Goal: Task Accomplishment & Management: Use online tool/utility

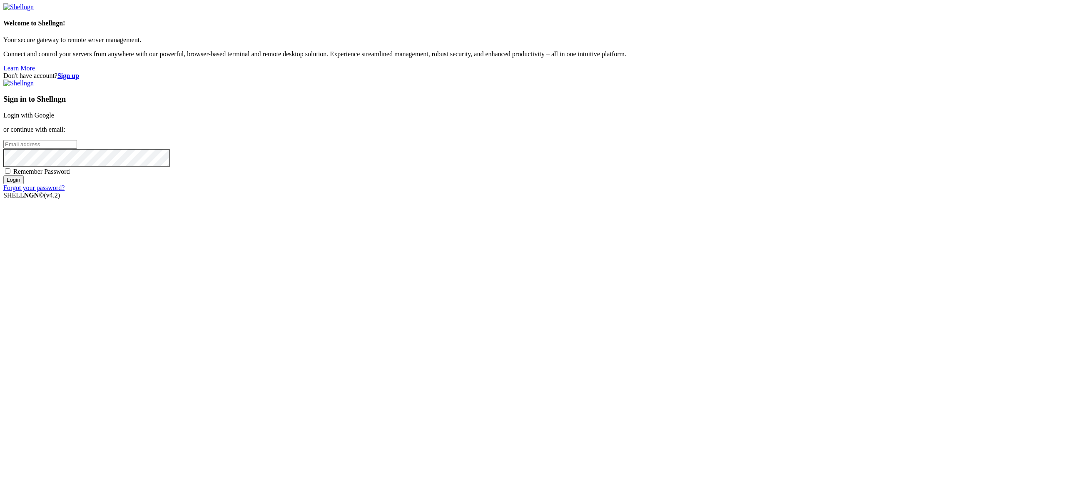
click at [54, 119] on link "Login with Google" at bounding box center [28, 115] width 51 height 7
click at [598, 192] on div "Don't have account? Sign up Sign in to Shellngn Login with Google or continue w…" at bounding box center [533, 132] width 1060 height 120
click at [54, 119] on link "Login with Google" at bounding box center [28, 115] width 51 height 7
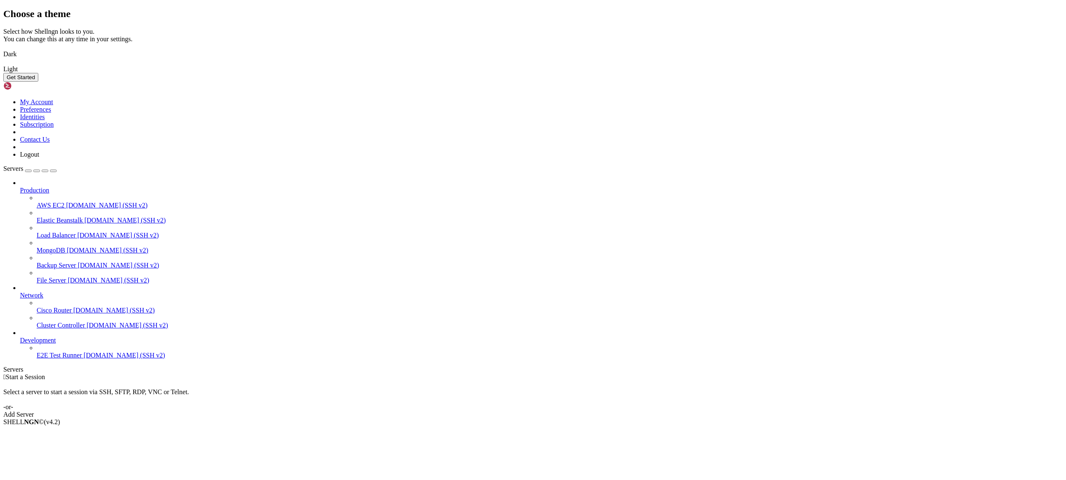
click at [3, 49] on img at bounding box center [3, 49] width 0 height 0
click at [38, 82] on button "Get Started" at bounding box center [20, 77] width 35 height 9
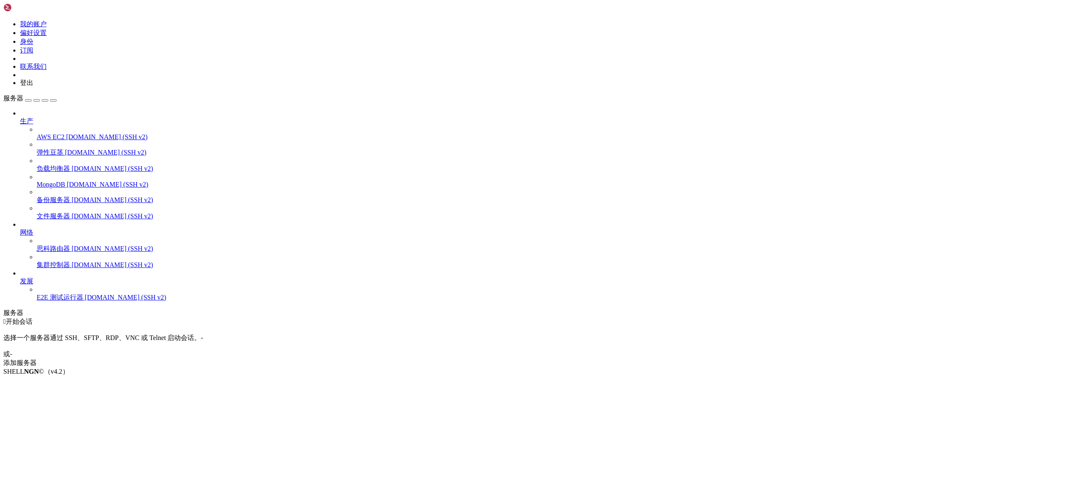
click at [28, 100] on div "button" at bounding box center [28, 100] width 0 height 0
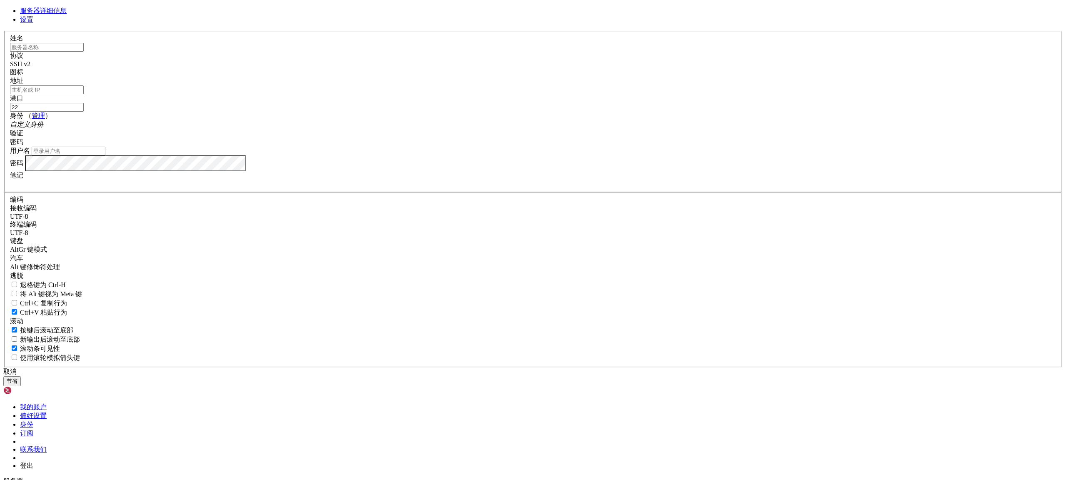
click at [84, 52] on input "text" at bounding box center [47, 47] width 74 height 9
paste input "[TECHNICAL_ID]"
type input "[TECHNICAL_ID]"
click at [30, 67] on font "SSH v2" at bounding box center [20, 63] width 20 height 7
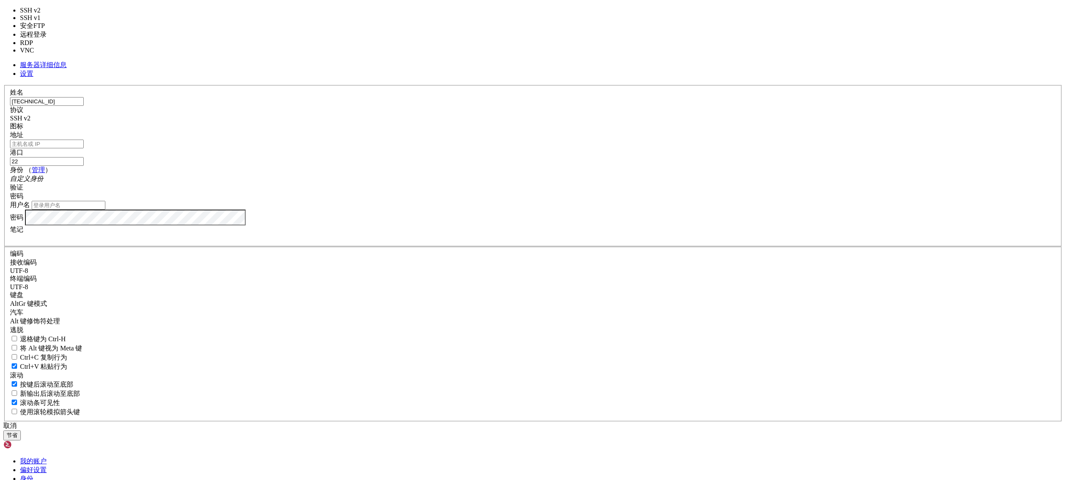
type input "3389"
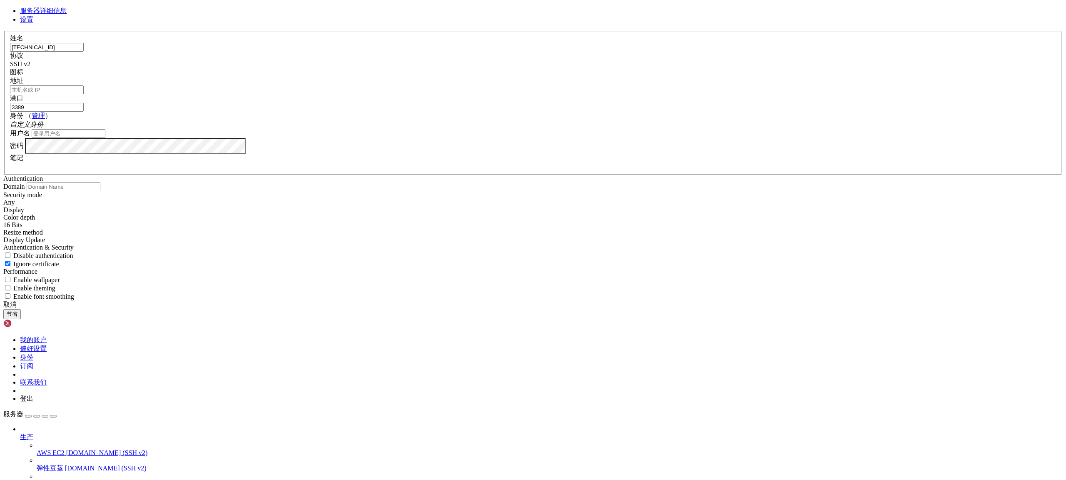
click at [637, 77] on div at bounding box center [533, 77] width 1046 height 0
click at [84, 94] on input "地址" at bounding box center [47, 89] width 74 height 9
paste input "[TECHNICAL_ID]"
type input "[TECHNICAL_ID]"
click at [105, 138] on input "用户名" at bounding box center [69, 133] width 74 height 9
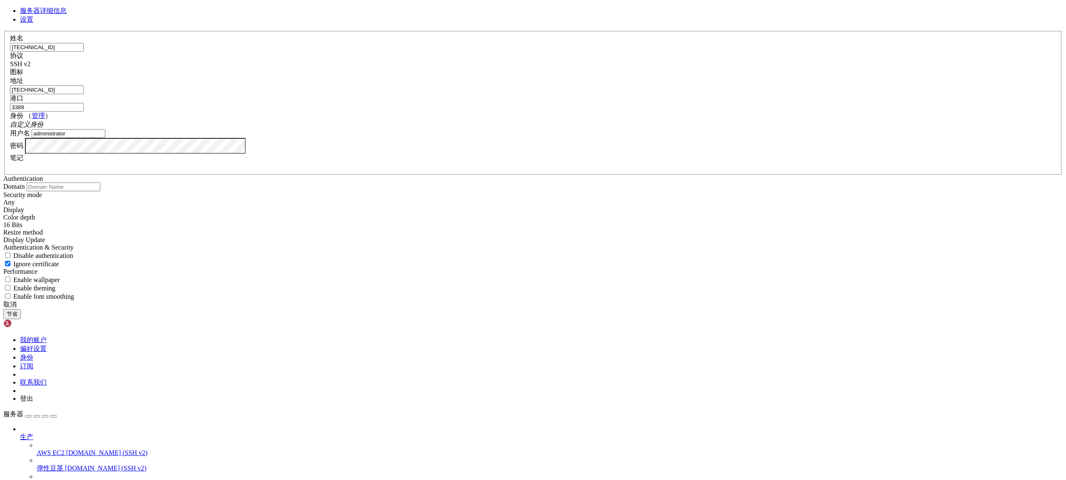
type input "administrator"
click at [17, 317] on font "节省" at bounding box center [12, 314] width 11 height 6
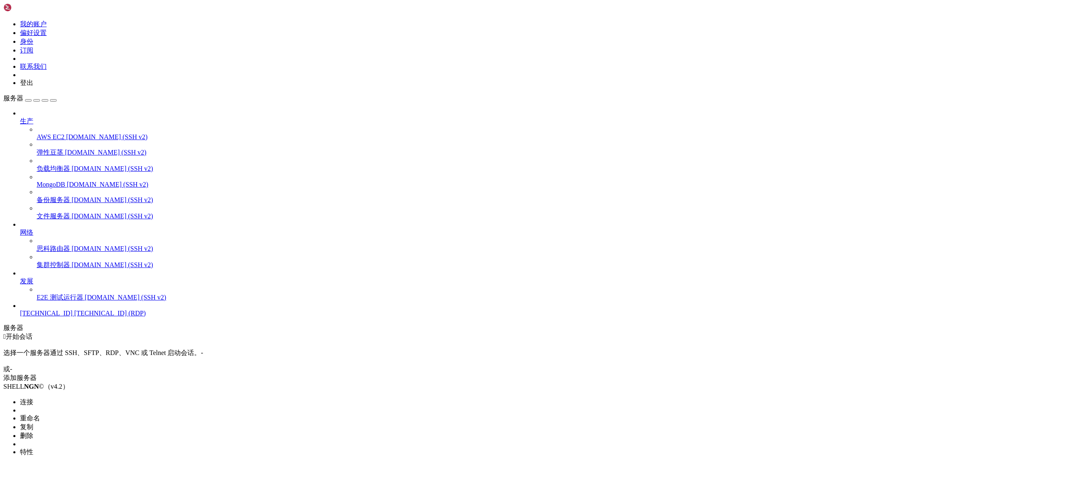
click at [33, 398] on font "连接" at bounding box center [26, 401] width 13 height 7
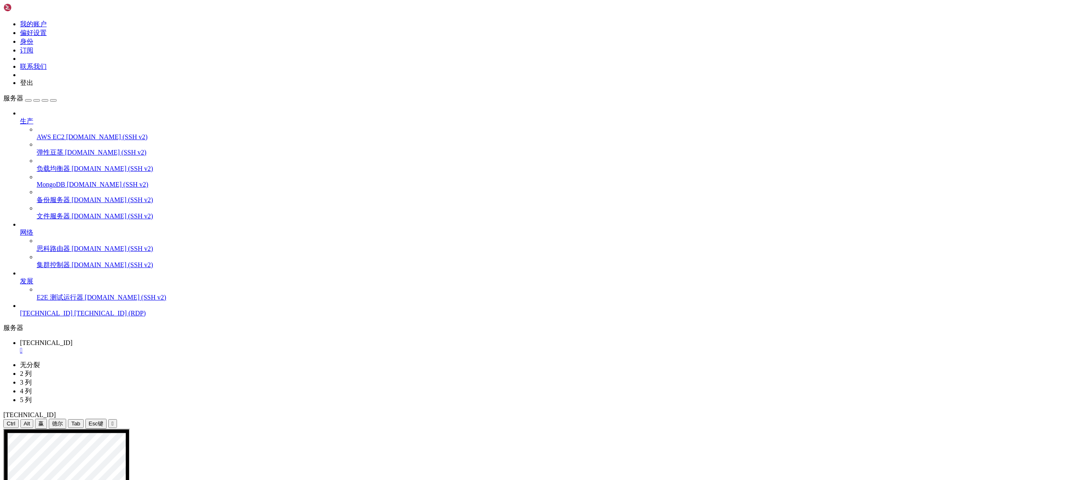
drag, startPoint x: 531, startPoint y: 183, endPoint x: 639, endPoint y: 180, distance: 108.4
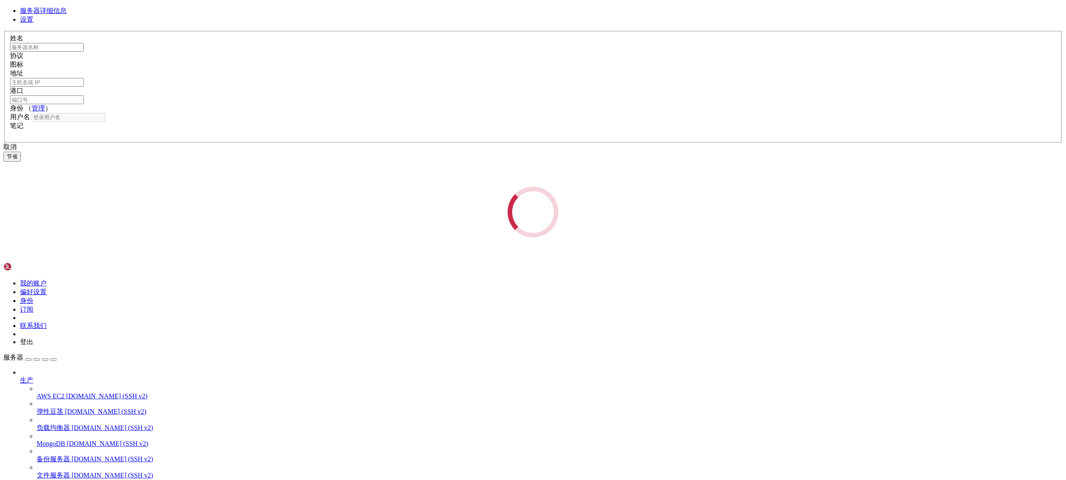
type input "[TECHNICAL_ID]"
type input "3389"
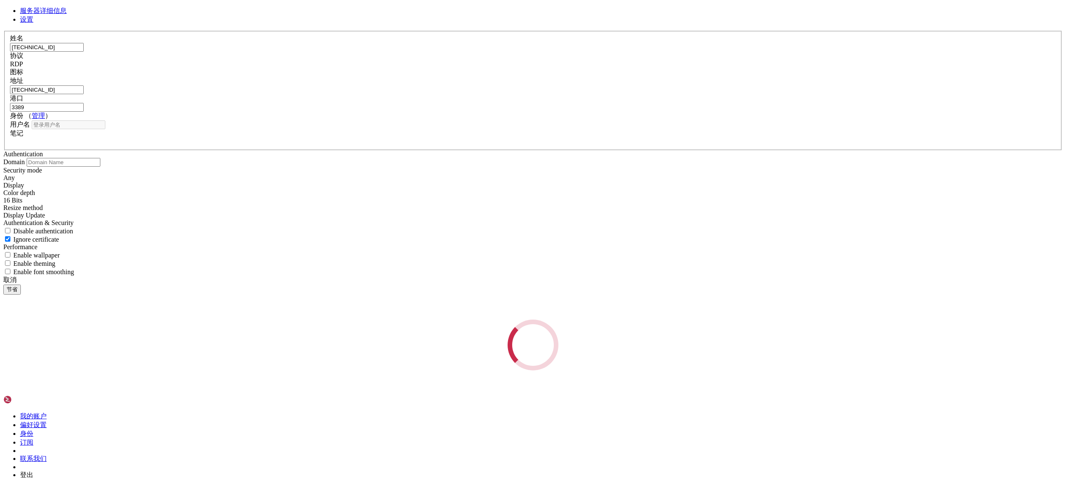
type input "administrator"
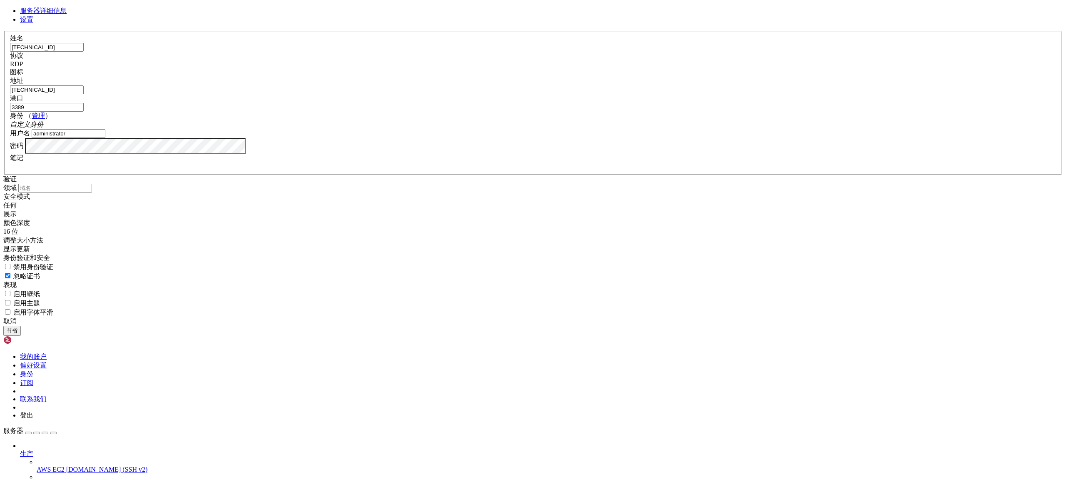
click at [631, 129] on div "自定义身份" at bounding box center [533, 124] width 1046 height 9
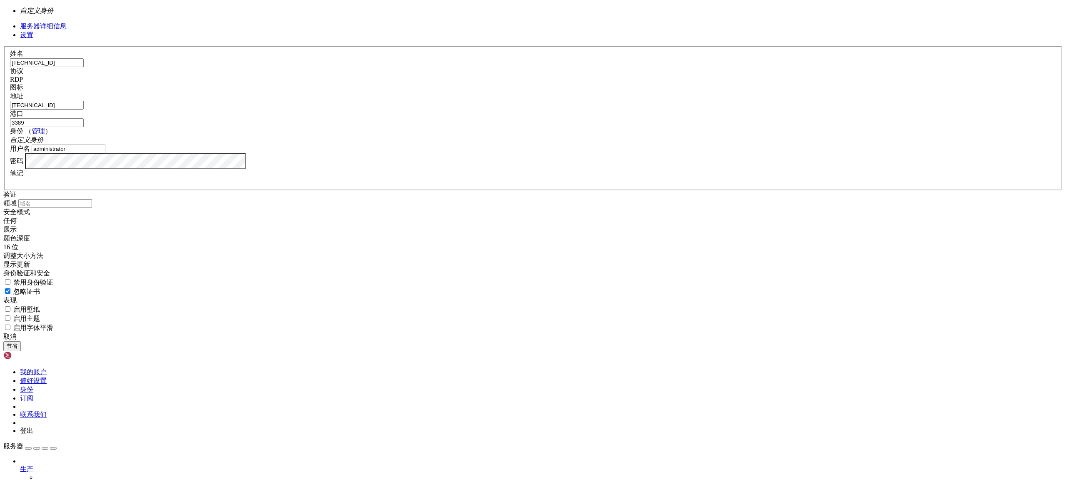
click at [633, 145] on div "自定义身份" at bounding box center [533, 140] width 1046 height 9
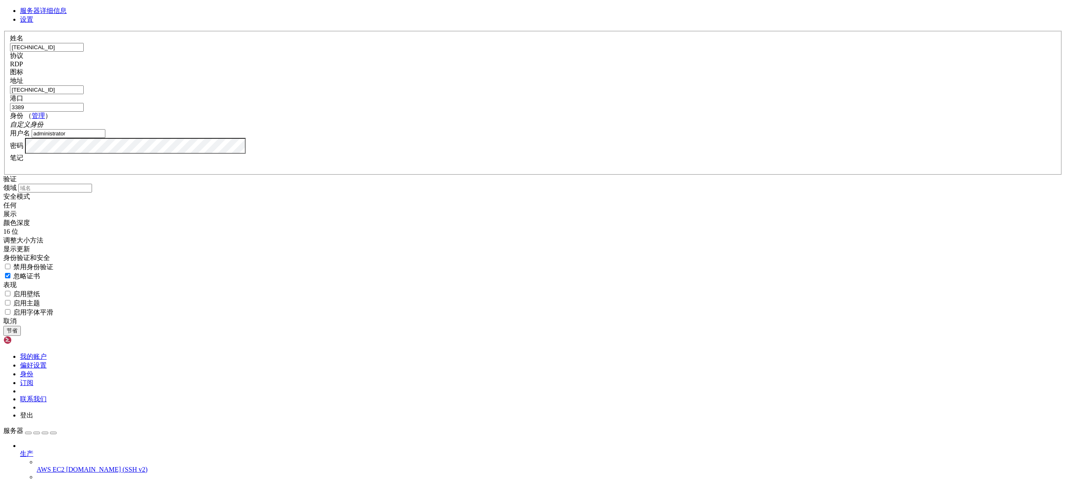
click at [33, 23] on font "设置" at bounding box center [26, 19] width 13 height 7
click at [17, 325] on font "取消" at bounding box center [9, 320] width 13 height 7
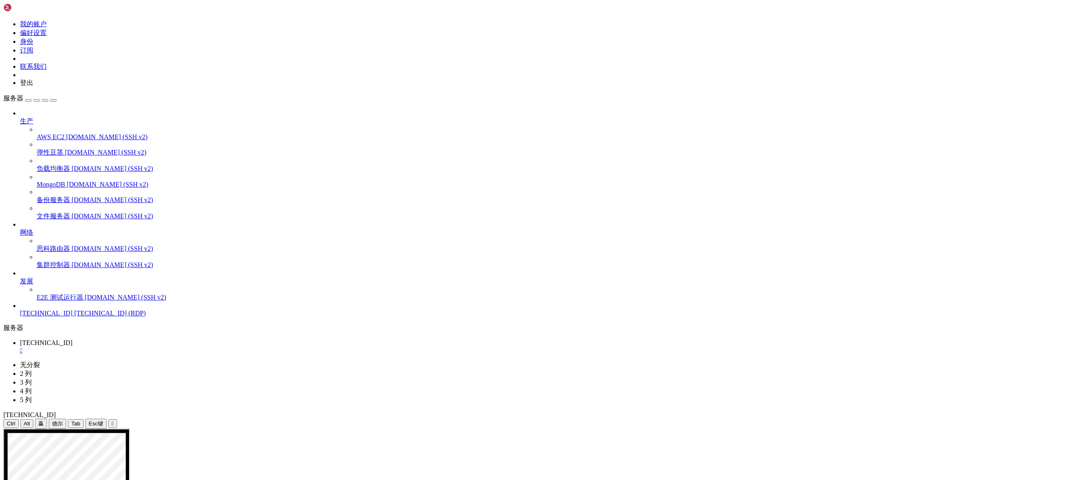
drag, startPoint x: 65, startPoint y: 356, endPoint x: 56, endPoint y: 352, distance: 9.5
click at [65, 317] on div "生产 AWS EC2 [DOMAIN_NAME] (SSH v2) 弹性豆茎 [DOMAIN_NAME] (SSH v2) 负载均衡器 [DOMAIN_NAM…" at bounding box center [533, 213] width 1060 height 207
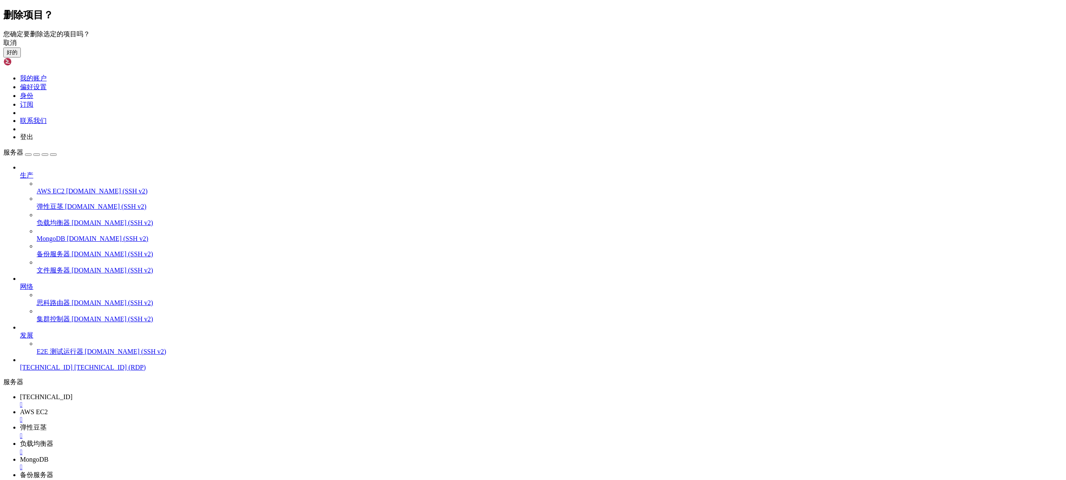
click at [17, 55] on font "好的" at bounding box center [12, 52] width 11 height 6
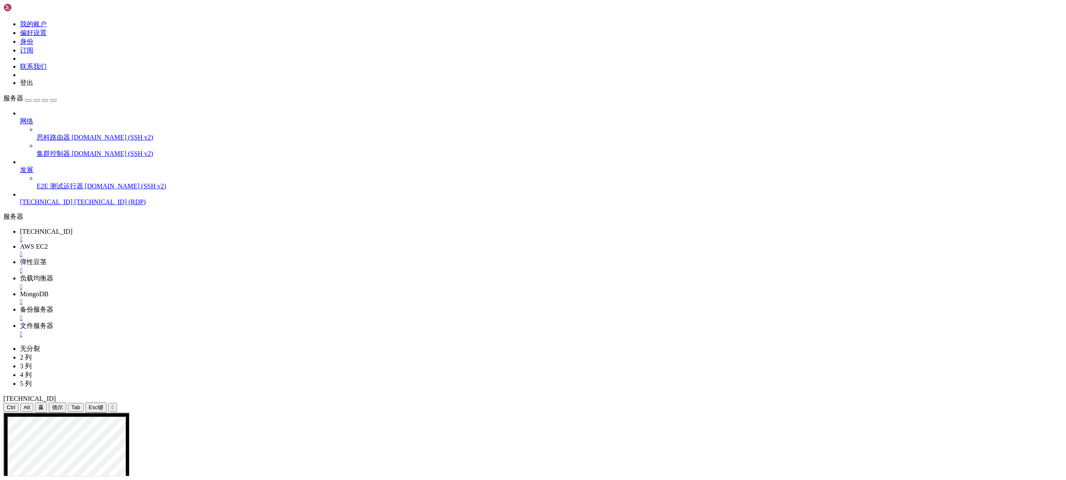
click at [53, 275] on font "负载均衡器" at bounding box center [36, 278] width 33 height 7
click at [48, 243] on font "AWS EC2" at bounding box center [34, 246] width 28 height 7
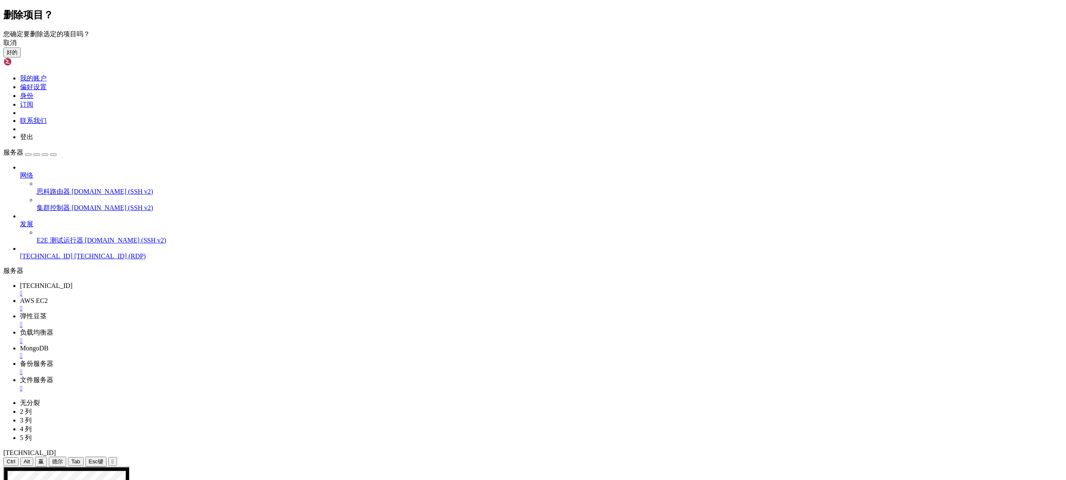
click at [17, 55] on font "好的" at bounding box center [12, 52] width 11 height 6
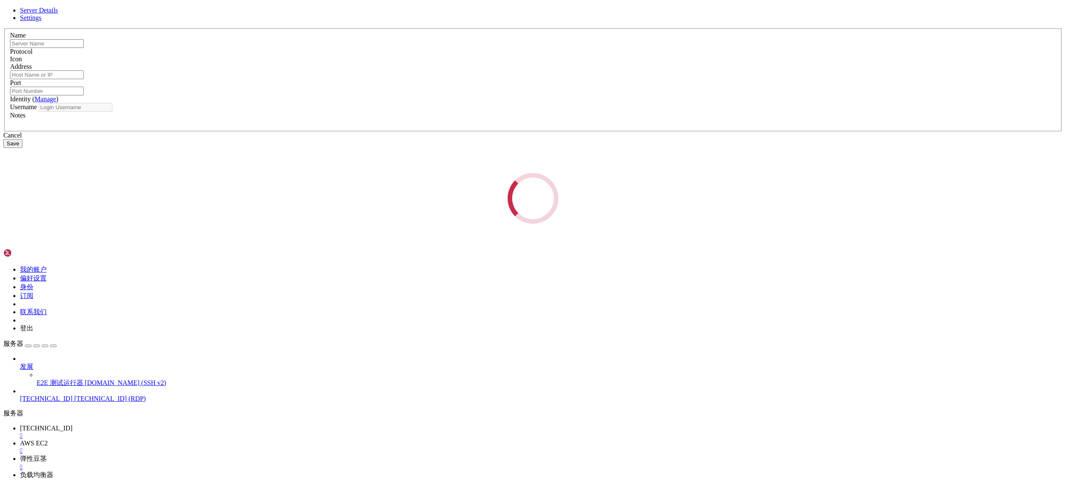
type input "[TECHNICAL_ID]"
type input "3389"
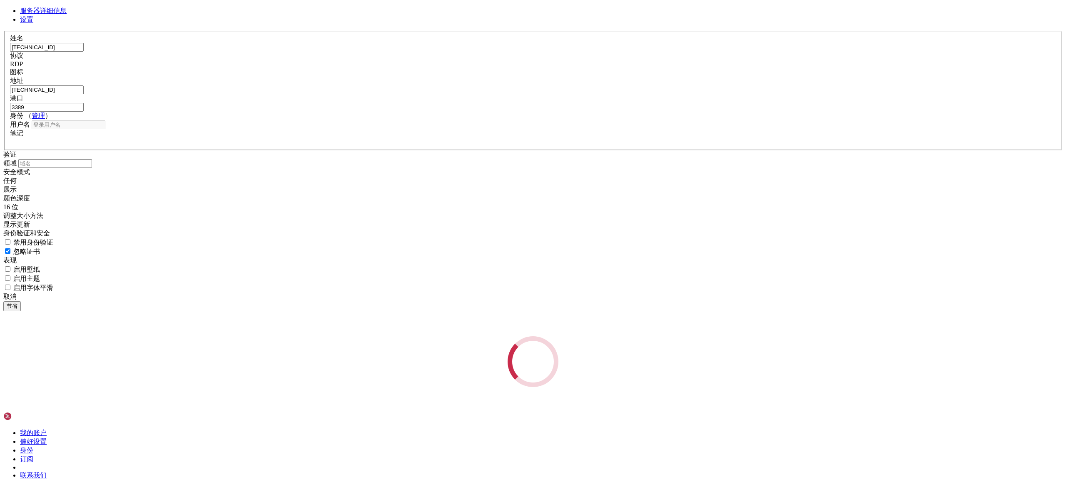
type input "administrator"
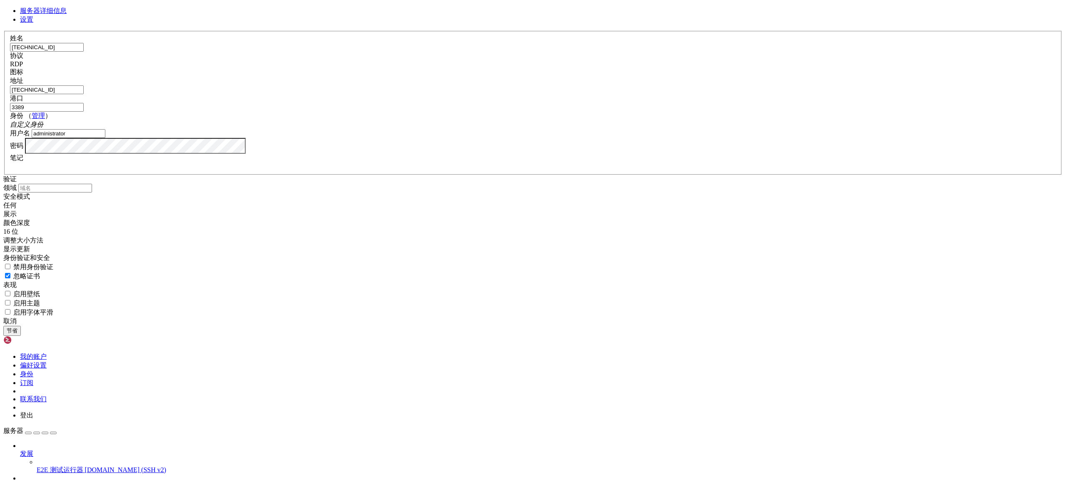
drag, startPoint x: 488, startPoint y: 165, endPoint x: 375, endPoint y: 161, distance: 113.8
click at [375, 161] on div "服务器详细信息 设置 姓名 [TECHNICAL_ID] 协议 RDP 图标" at bounding box center [533, 171] width 1060 height 329
paste input "[TECHNICAL_ID]"
type input "[TECHNICAL_ID]"
drag, startPoint x: 487, startPoint y: 194, endPoint x: 442, endPoint y: 199, distance: 45.2
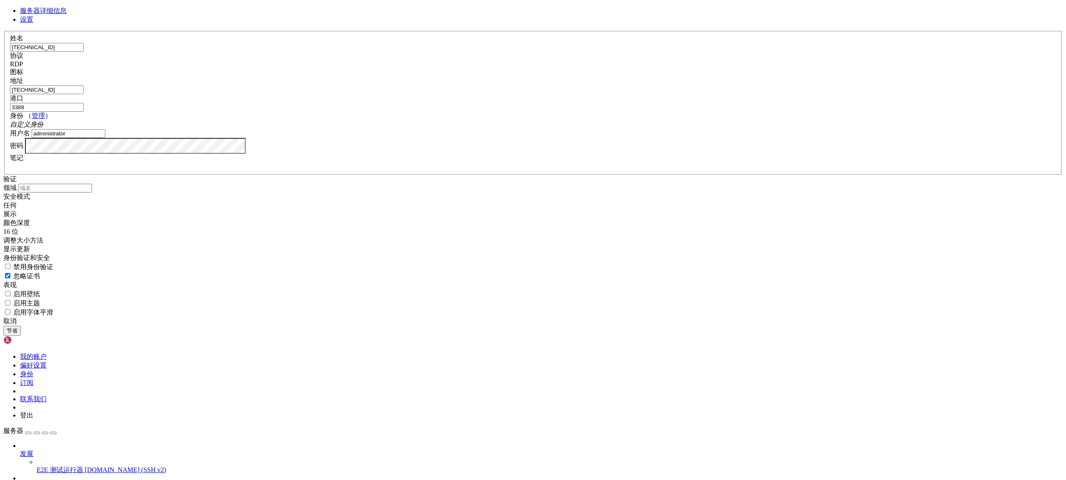
click at [394, 194] on div "服务器详细信息 设置 姓名 [TECHNICAL_ID] 协议 RDP 图标" at bounding box center [533, 171] width 1060 height 329
paste input "[TECHNICAL_ID]"
type input "[TECHNICAL_ID]"
click at [84, 112] on input "3389" at bounding box center [47, 107] width 74 height 9
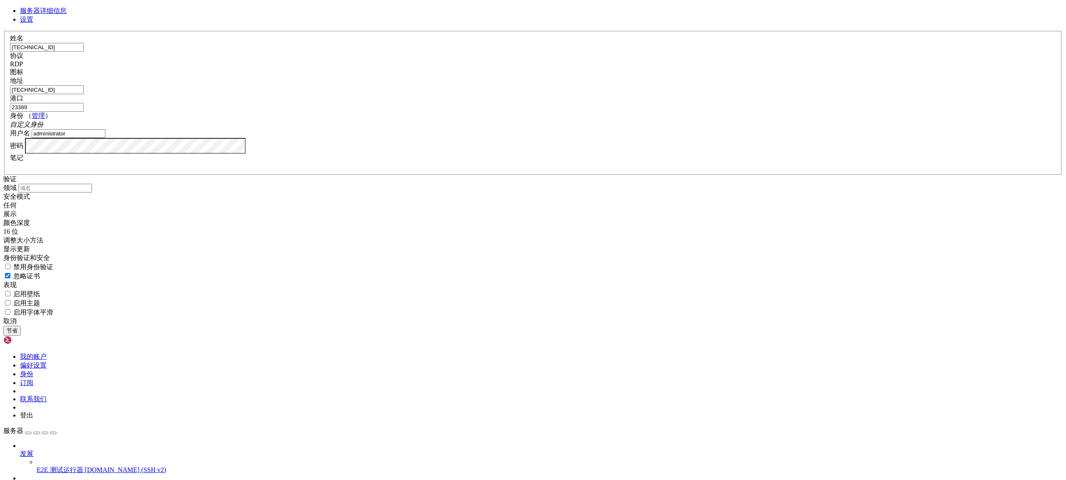
type input "23389"
click at [17, 334] on font "节省" at bounding box center [12, 330] width 11 height 6
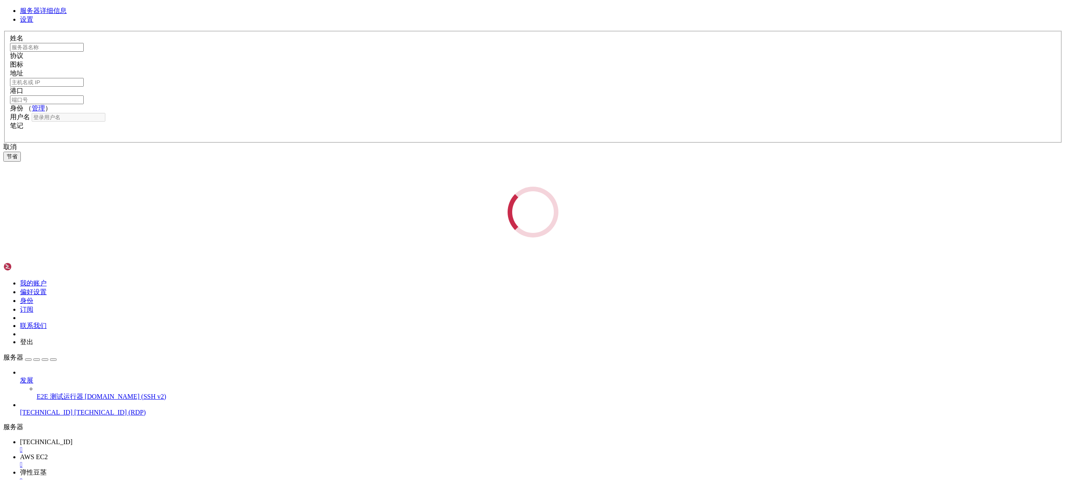
type input "[TECHNICAL_ID]"
type input "23389"
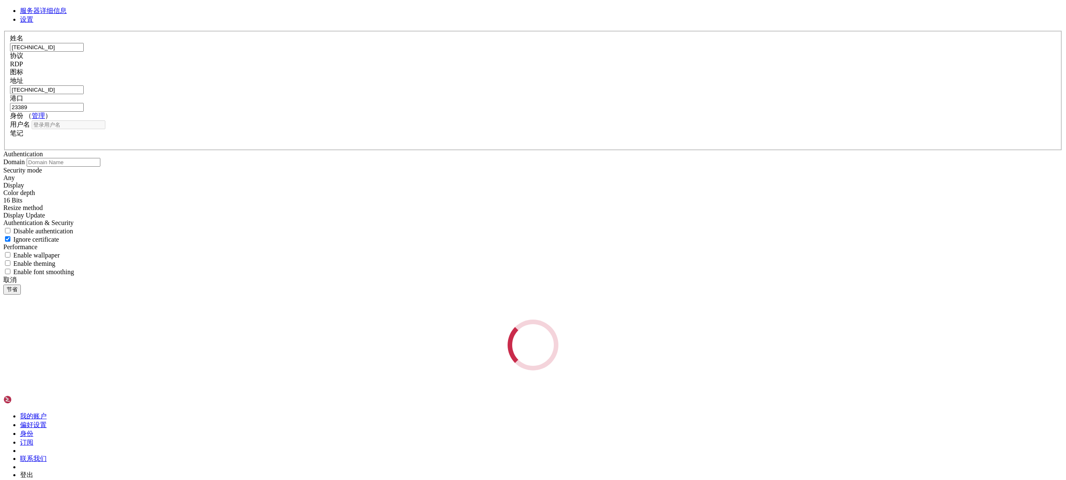
type input "administrator"
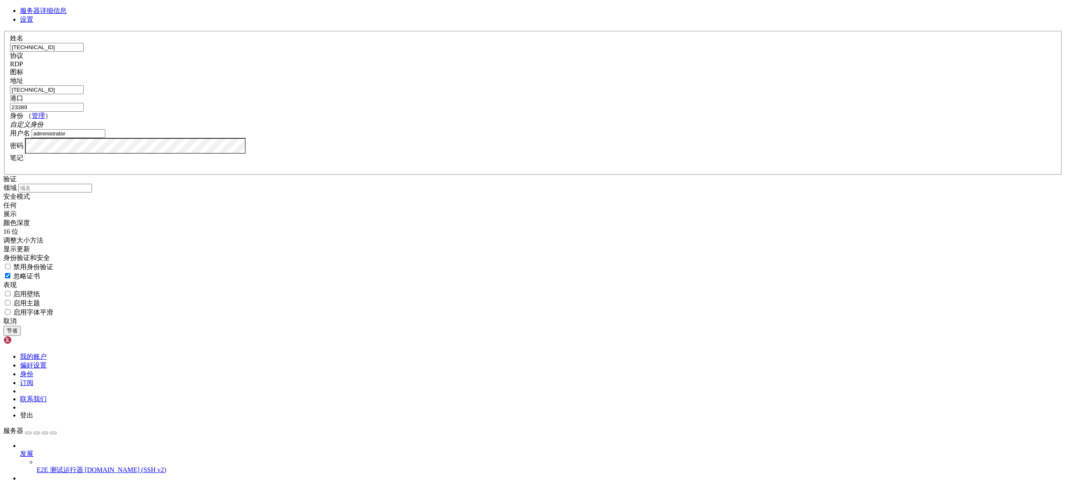
click at [33, 23] on font "设置" at bounding box center [26, 19] width 13 height 7
click at [507, 210] on div "任何" at bounding box center [533, 205] width 1060 height 9
click at [513, 210] on div "任何" at bounding box center [533, 205] width 1060 height 9
click at [67, 14] on font "服务器详细信息" at bounding box center [43, 10] width 47 height 7
click at [45, 119] on font "管理" at bounding box center [38, 115] width 13 height 7
